Goal: Task Accomplishment & Management: Manage account settings

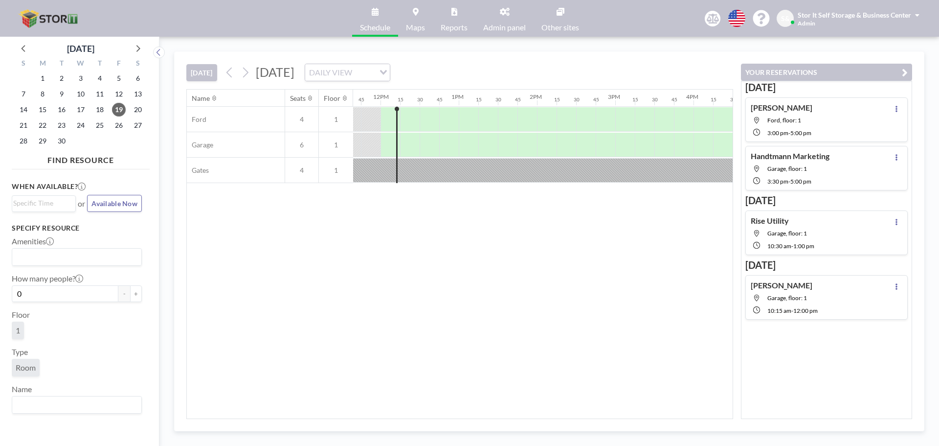
scroll to position [0, 931]
click at [45, 141] on span "29" at bounding box center [43, 141] width 14 height 14
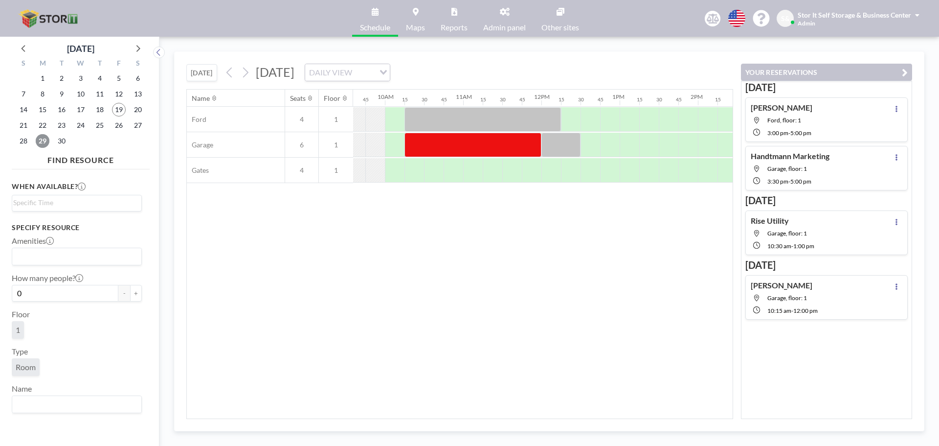
scroll to position [0, 754]
click at [557, 143] on div at bounding box center [557, 145] width 39 height 24
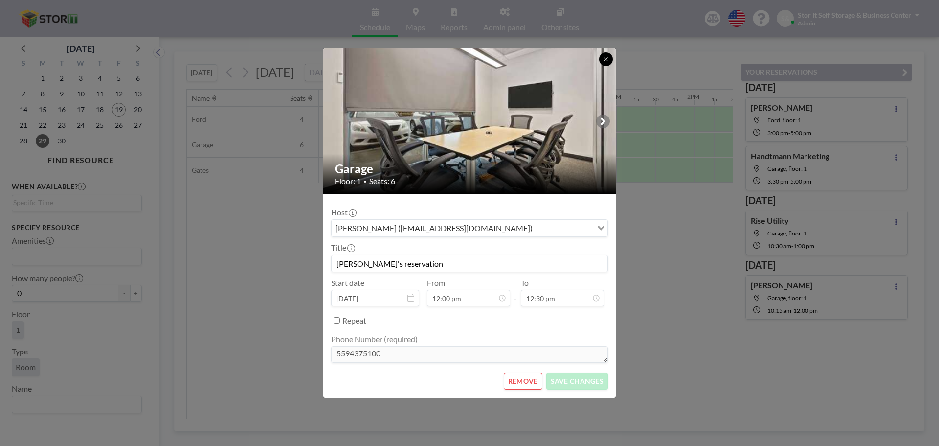
click at [609, 54] on button at bounding box center [606, 59] width 14 height 14
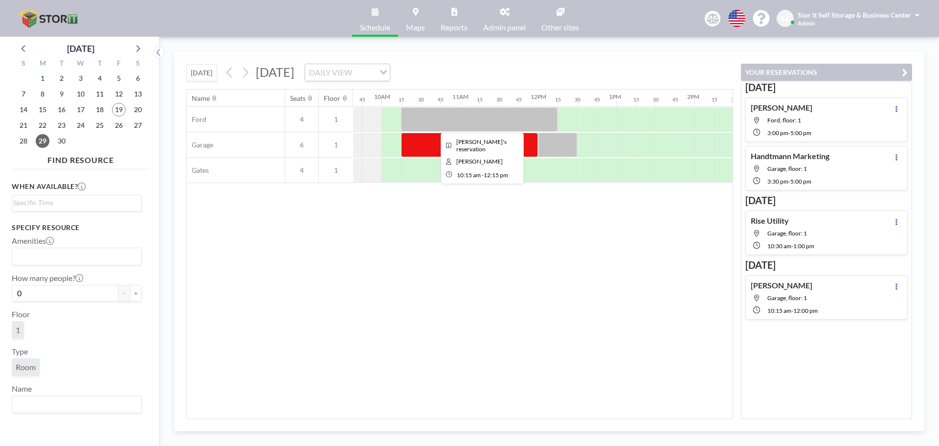
click at [450, 118] on div at bounding box center [479, 119] width 157 height 24
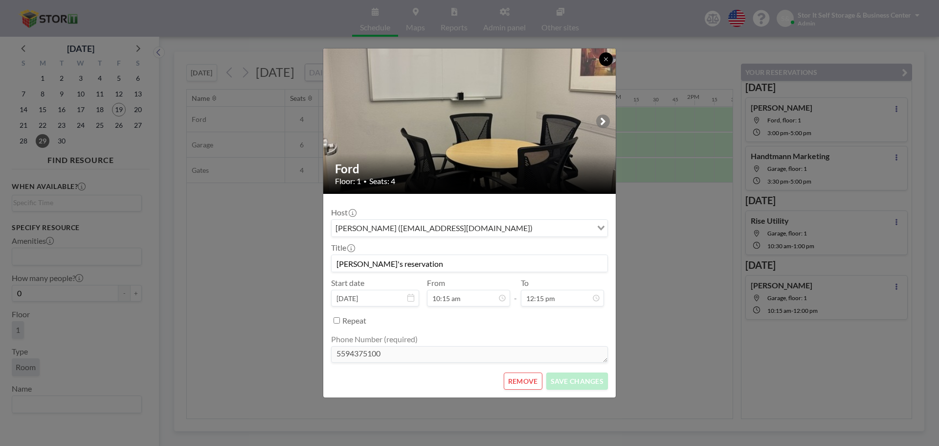
click at [609, 54] on button at bounding box center [606, 59] width 14 height 14
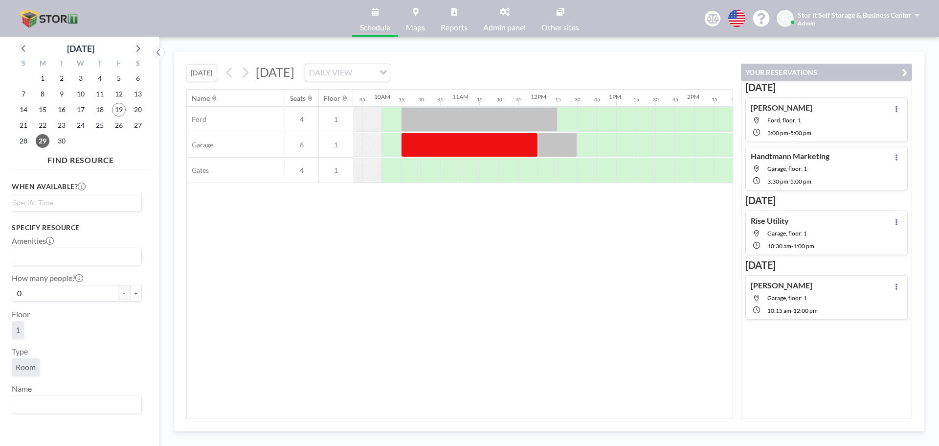
click at [502, 214] on div "Name Seats Floor 12AM 15 30 45 1AM 15 30 45 2AM 15 30 45 3AM 15 30 45 4AM 15 30…" at bounding box center [460, 254] width 546 height 329
click at [480, 121] on div at bounding box center [479, 119] width 157 height 24
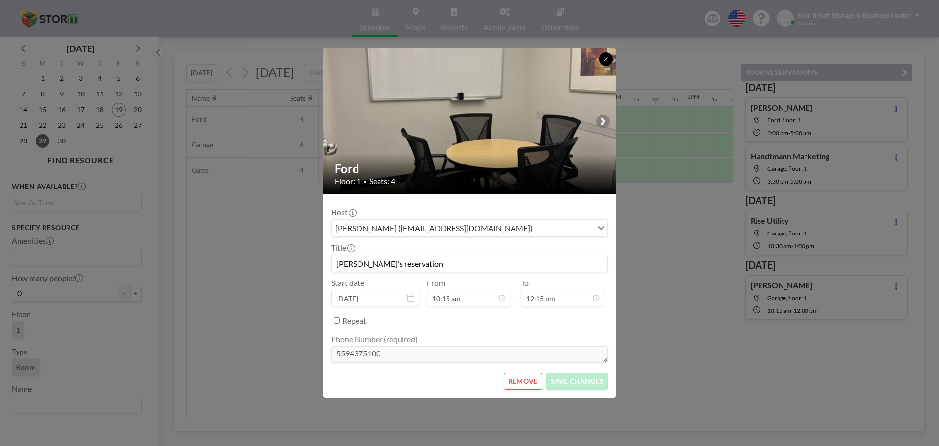
click at [606, 54] on button at bounding box center [606, 59] width 14 height 14
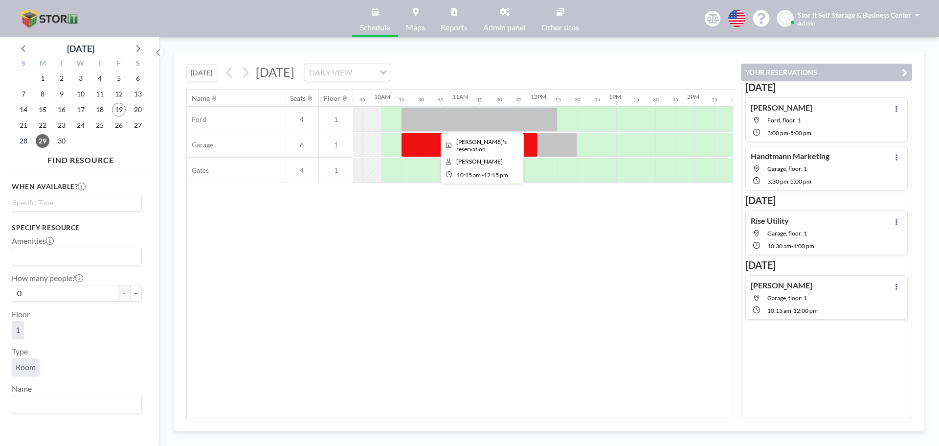
click at [510, 119] on div at bounding box center [479, 119] width 157 height 24
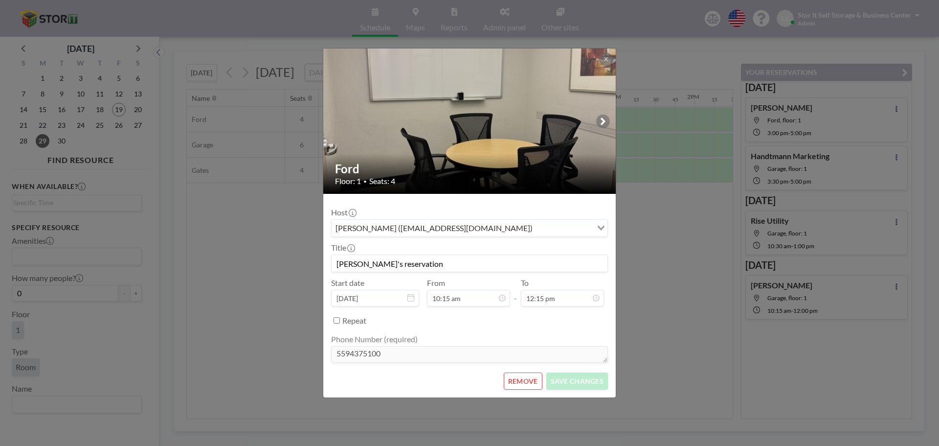
click at [520, 374] on button "REMOVE" at bounding box center [523, 380] width 39 height 17
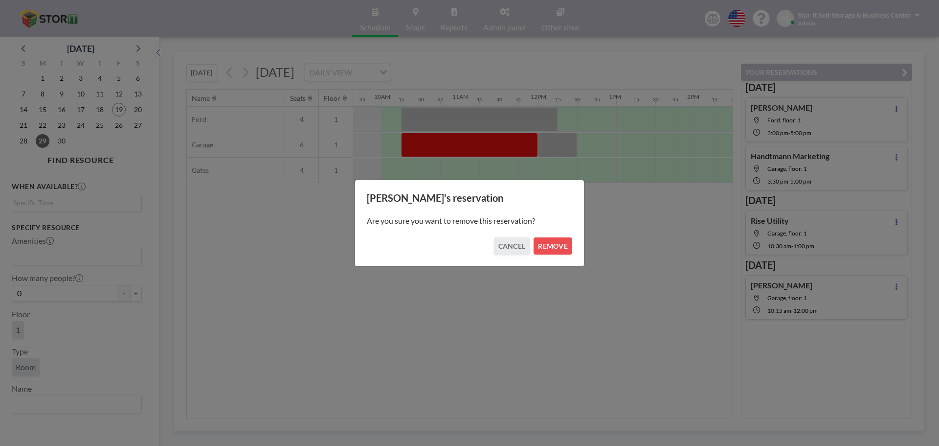
drag, startPoint x: 559, startPoint y: 244, endPoint x: 487, endPoint y: 291, distance: 85.6
click at [487, 291] on div "Patricia's reservation Are you sure you want to remove this reservation? CANCEL…" at bounding box center [469, 223] width 939 height 446
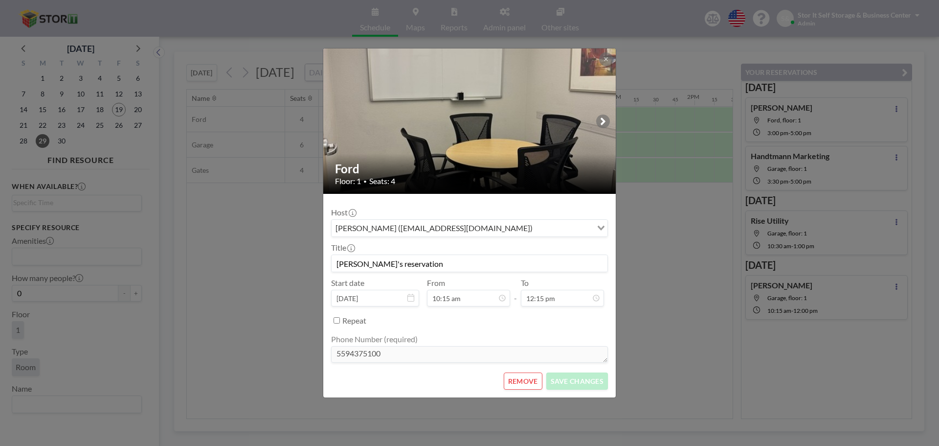
scroll to position [157, 0]
click at [610, 58] on button at bounding box center [606, 59] width 14 height 14
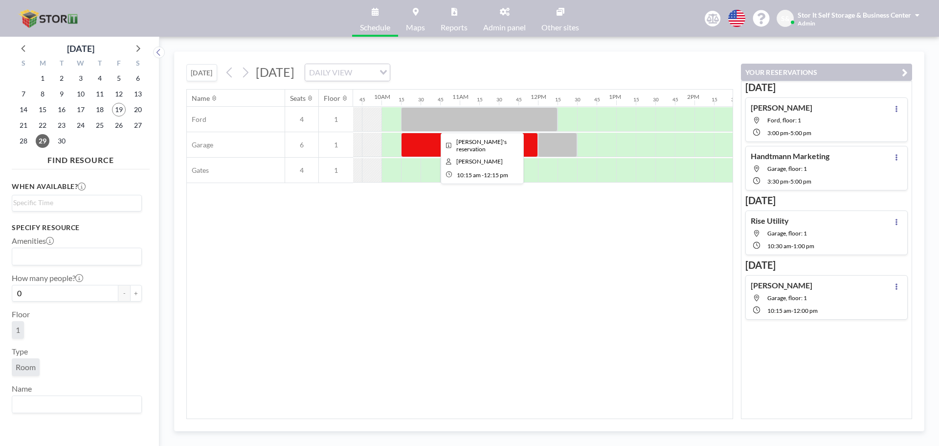
click at [470, 117] on div at bounding box center [479, 119] width 157 height 24
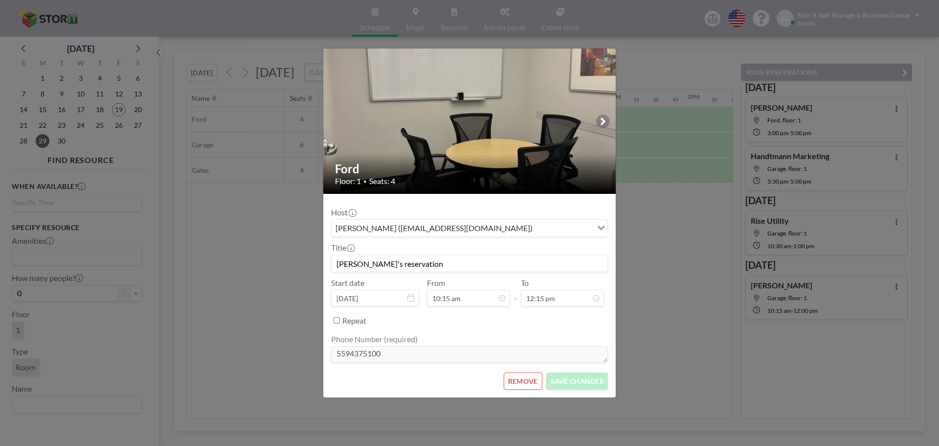
scroll to position [18, 0]
click at [509, 374] on button "REMOVE" at bounding box center [523, 380] width 39 height 17
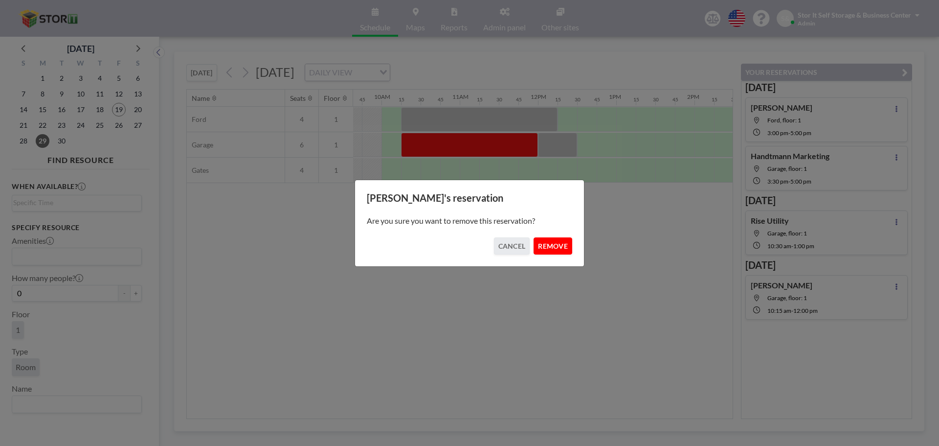
click at [549, 238] on button "REMOVE" at bounding box center [553, 245] width 39 height 17
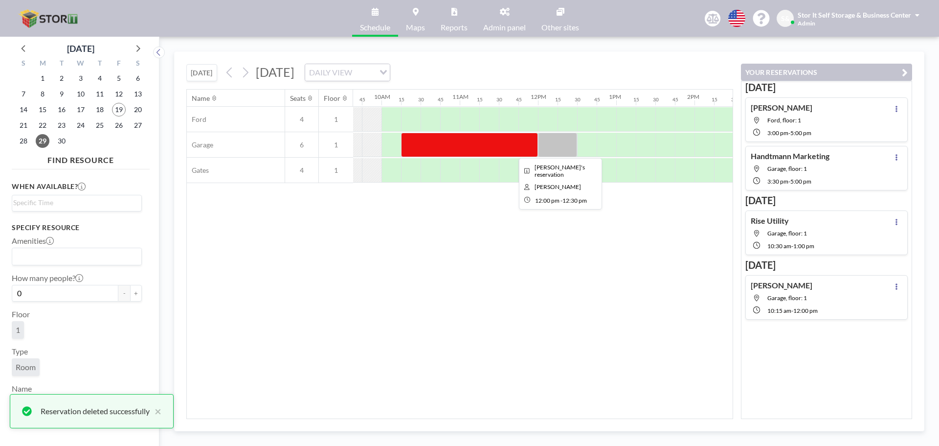
click at [555, 145] on div at bounding box center [557, 145] width 39 height 24
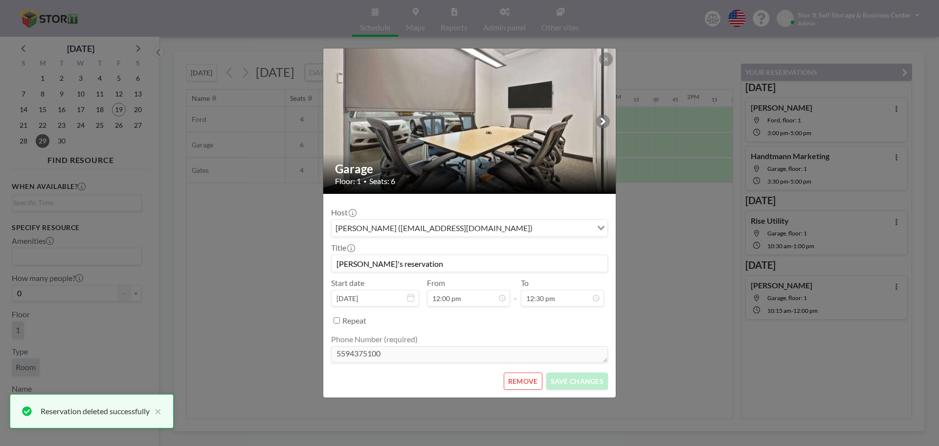
scroll to position [174, 0]
click at [521, 379] on button "REMOVE" at bounding box center [523, 380] width 39 height 17
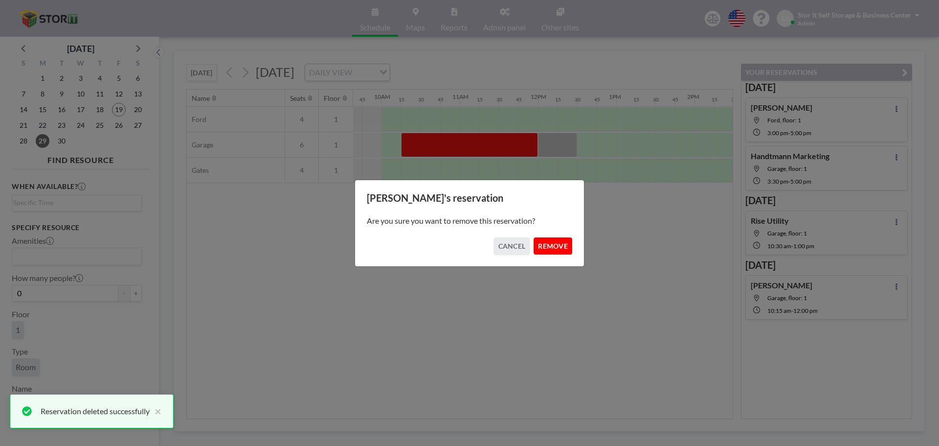
click at [547, 240] on button "REMOVE" at bounding box center [553, 245] width 39 height 17
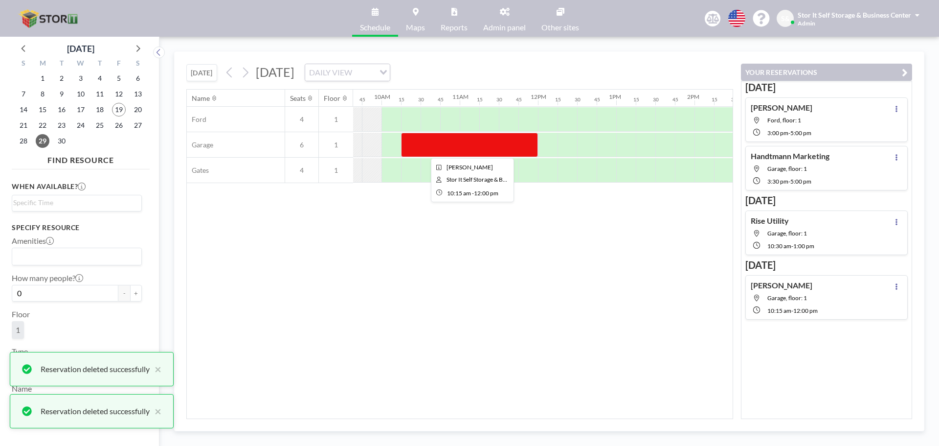
click at [513, 136] on div at bounding box center [469, 145] width 137 height 24
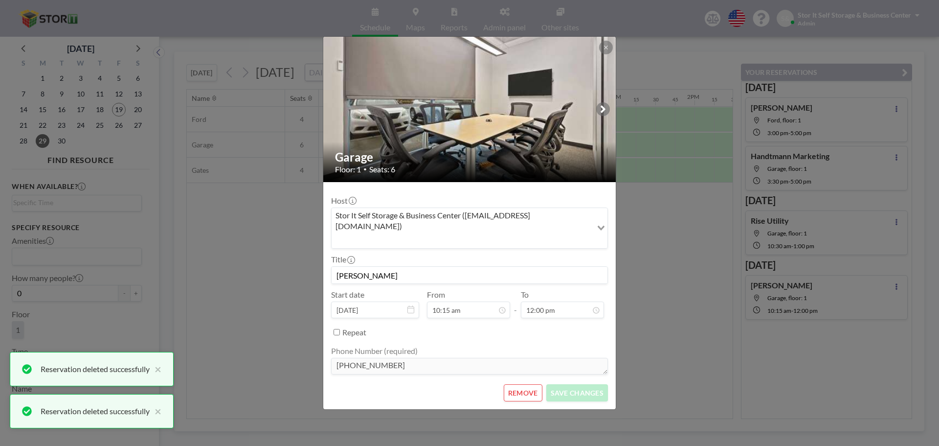
scroll to position [139, 0]
click at [566, 302] on input "12:00 pm" at bounding box center [562, 309] width 83 height 17
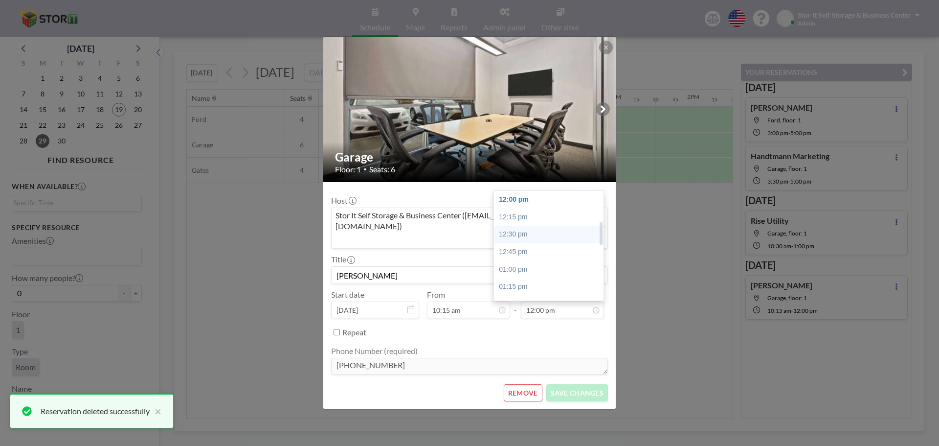
click at [540, 226] on div "12:30 pm" at bounding box center [551, 235] width 114 height 18
type input "12:30 pm"
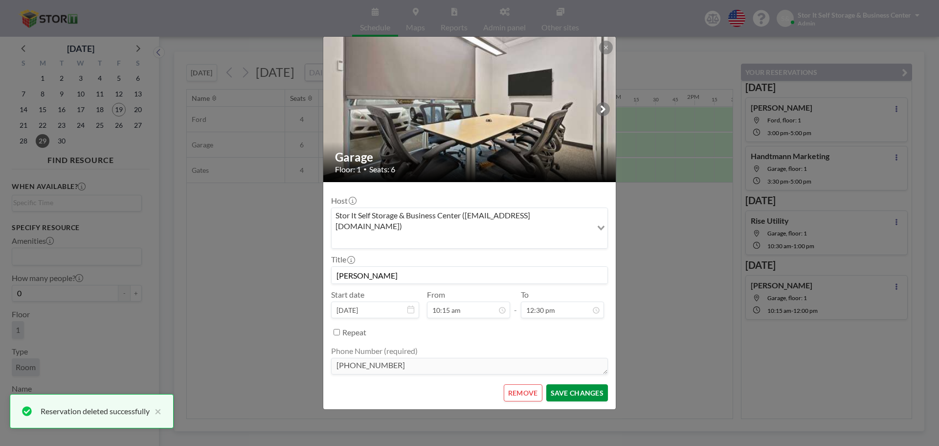
scroll to position [174, 0]
click at [577, 384] on button "SAVE CHANGES" at bounding box center [577, 392] width 62 height 17
